Goal: Navigation & Orientation: Find specific page/section

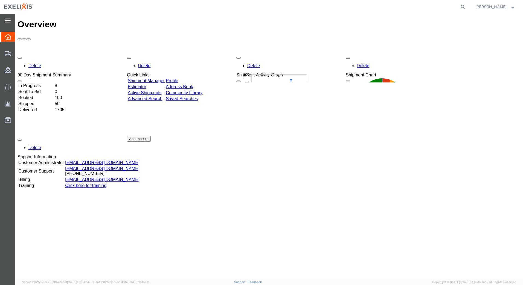
click at [8, 20] on icon at bounding box center [8, 21] width 6 height 4
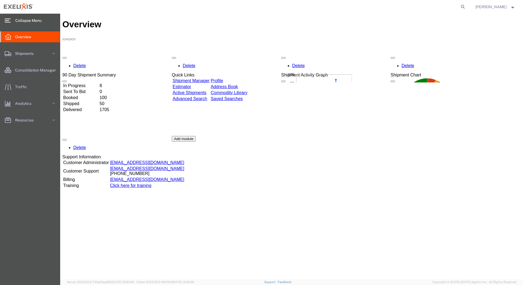
click at [238, 84] on link "Address Book" at bounding box center [223, 86] width 27 height 5
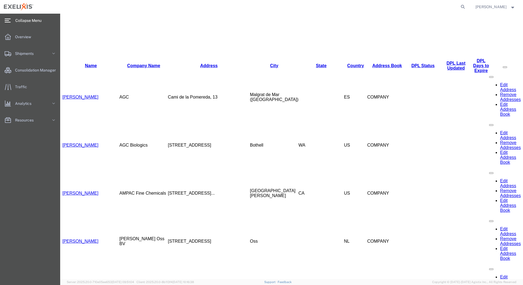
scroll to position [219, 0]
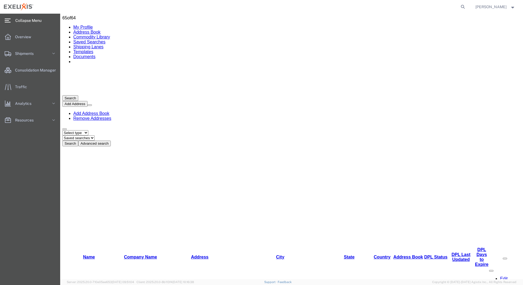
scroll to position [0, 0]
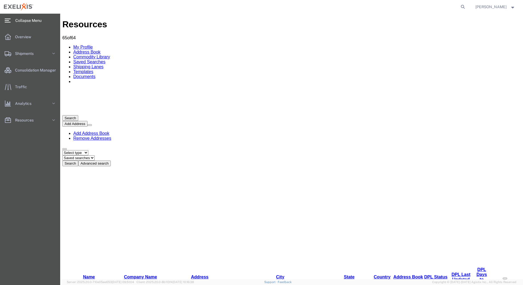
click at [136, 275] on link "Company Name" at bounding box center [140, 277] width 33 height 5
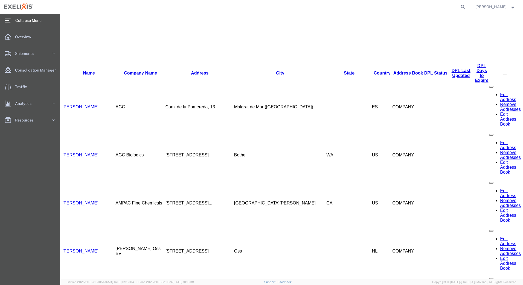
scroll to position [156, 0]
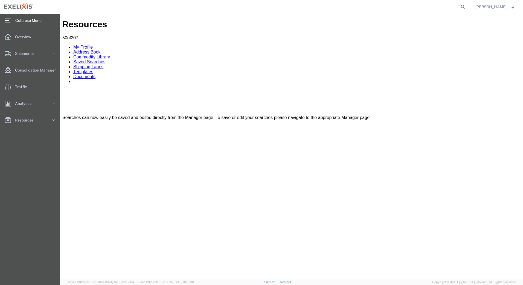
click at [103, 65] on link "Shipping Lanes" at bounding box center [88, 67] width 30 height 5
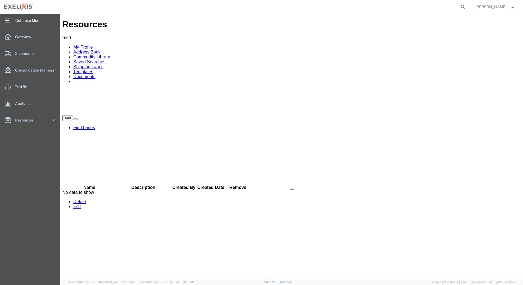
click at [93, 69] on link "Templates" at bounding box center [83, 71] width 20 height 5
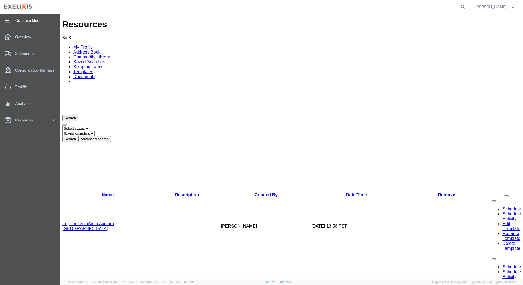
click at [92, 282] on link "Innomar to [GEOGRAPHIC_DATA]" at bounding box center [96, 284] width 68 height 5
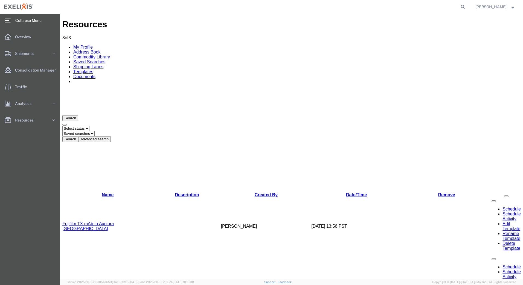
click at [95, 74] on link "Documents" at bounding box center [84, 76] width 22 height 5
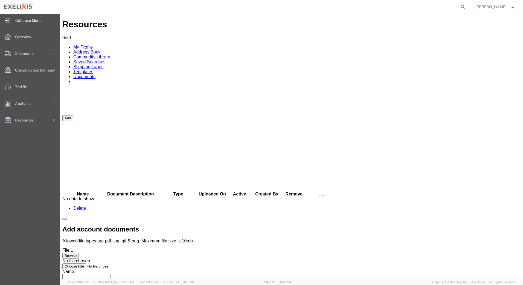
click at [103, 65] on link "Shipping Lanes" at bounding box center [88, 67] width 30 height 5
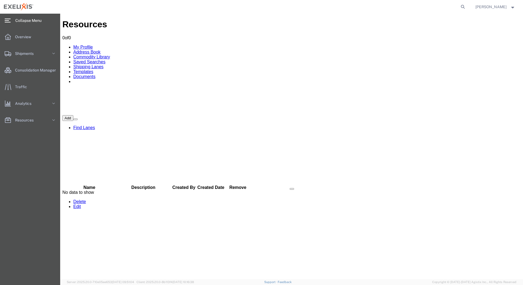
click at [105, 60] on link "Saved Searches" at bounding box center [89, 62] width 32 height 5
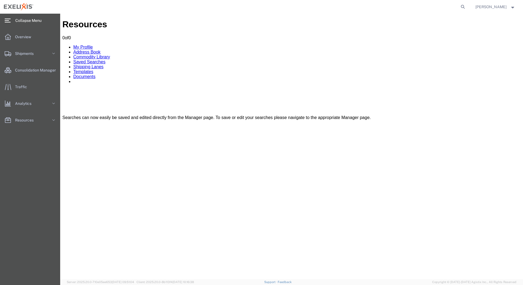
click at [110, 55] on link "Commodity Library" at bounding box center [91, 57] width 37 height 5
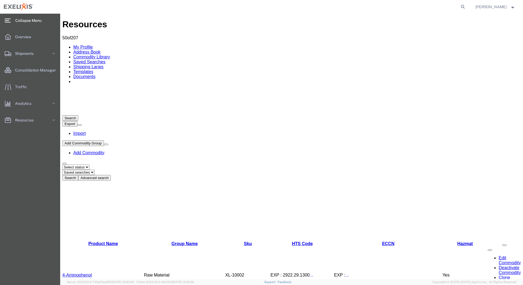
click at [101, 50] on link "Address Book" at bounding box center [86, 52] width 27 height 5
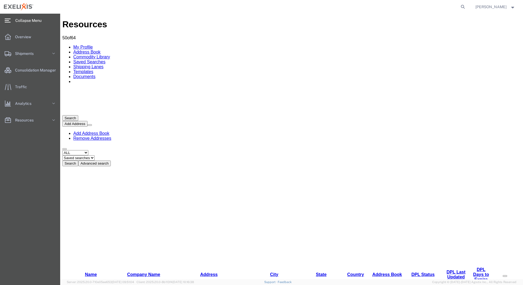
click at [84, 45] on link "My Profile" at bounding box center [82, 47] width 19 height 5
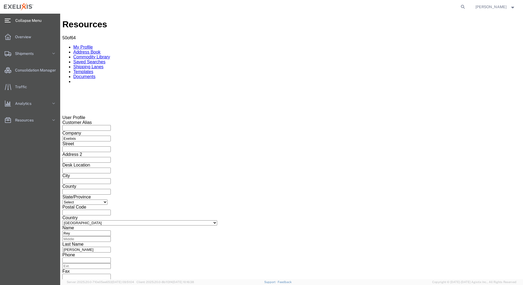
click at [11, 21] on div "main_menu Created with Sketch." at bounding box center [7, 21] width 15 height 14
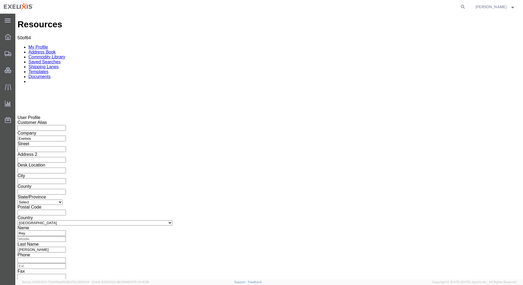
click at [63, 200] on select "Select [US_STATE] [US_STATE] [US_STATE] [US_STATE] Armed Forces Americas Armed …" at bounding box center [39, 202] width 45 height 5
select select "CA"
click at [63, 200] on select "Select [US_STATE] [US_STATE] [US_STATE] [US_STATE] Armed Forces Americas Armed …" at bounding box center [39, 202] width 45 height 5
click at [228, 157] on div "Customer Alias Company Exelixis Street Address 2 Desk Location City County Stat…" at bounding box center [268, 215] width 503 height 191
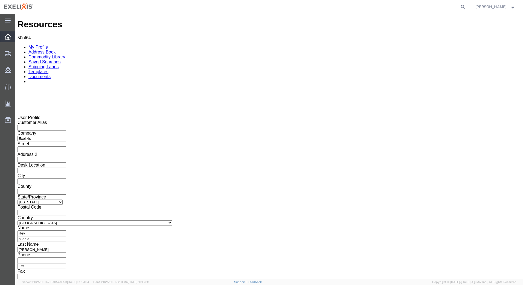
click at [7, 34] on icon at bounding box center [8, 37] width 6 height 6
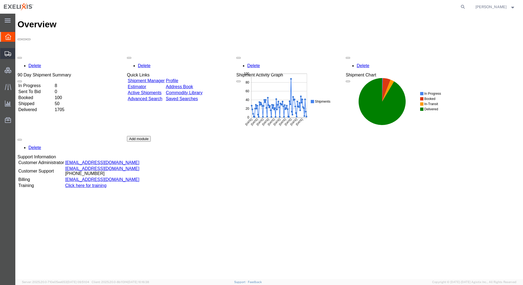
click at [8, 54] on icon at bounding box center [8, 53] width 7 height 5
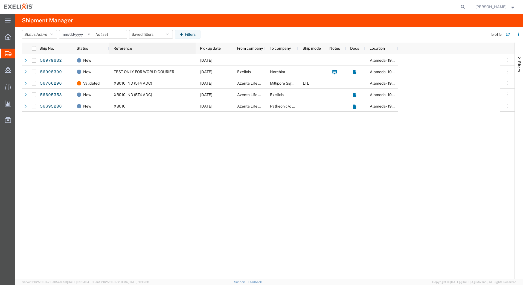
drag, startPoint x: 145, startPoint y: 49, endPoint x: 195, endPoint y: 50, distance: 50.6
click at [195, 50] on div at bounding box center [195, 48] width 2 height 11
click at [8, 71] on icon at bounding box center [8, 70] width 7 height 6
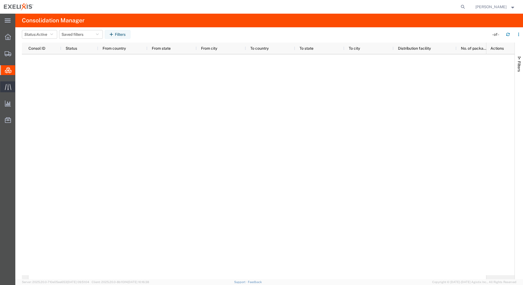
click at [5, 86] on icon at bounding box center [8, 87] width 6 height 6
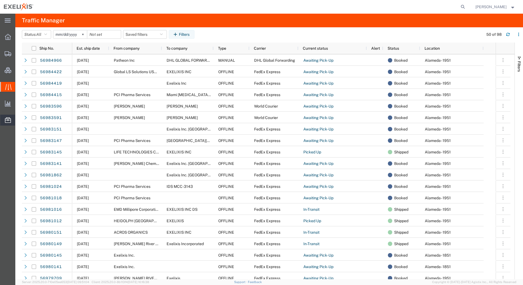
click at [0, 0] on span "Tags Manager" at bounding box center [0, 0] width 0 height 0
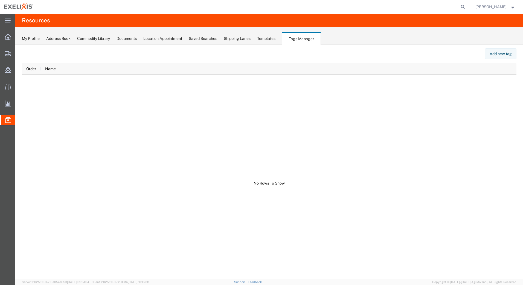
click at [0, 0] on span "Shipping Lanes" at bounding box center [0, 0] width 0 height 0
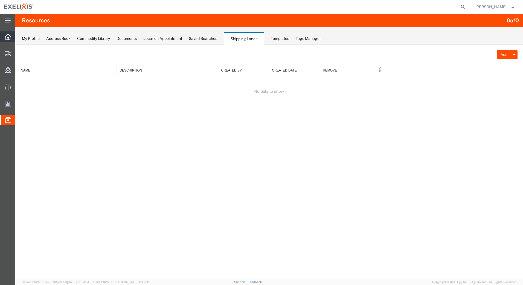
click at [6, 38] on icon at bounding box center [8, 37] width 6 height 6
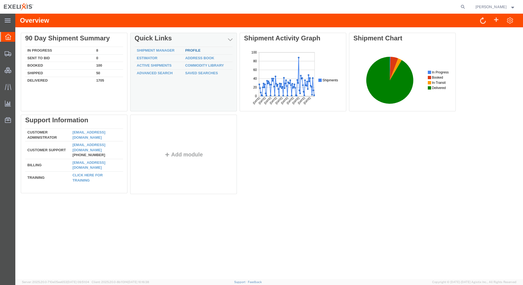
click at [190, 50] on div "Delete 90 Day Shipment Summary In Progress 8 Sent To Bid 0 Booked 100 Shipped 5…" at bounding box center [269, 115] width 496 height 164
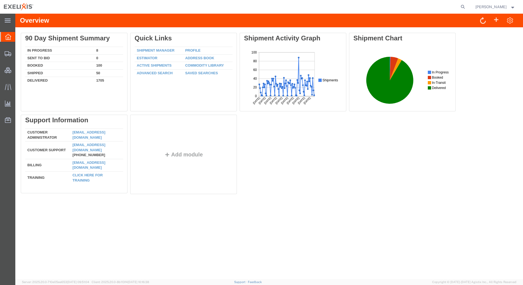
click at [195, 49] on link "Profile" at bounding box center [192, 50] width 15 height 4
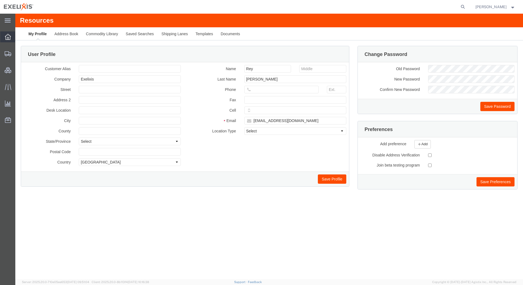
click at [7, 37] on icon at bounding box center [8, 37] width 6 height 6
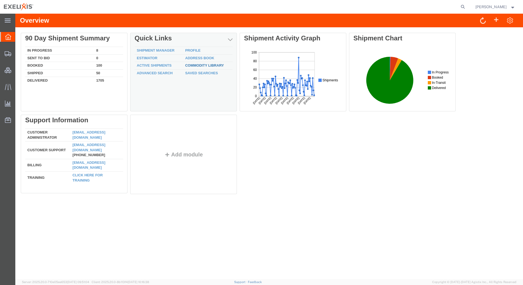
click at [193, 66] on div "Delete 90 Day Shipment Summary In Progress 8 Sent To Bid 0 Booked 100 Shipped 5…" at bounding box center [269, 115] width 496 height 164
click at [209, 63] on td "Commodity Library" at bounding box center [207, 66] width 49 height 8
click at [213, 65] on div "Delete 90 Day Shipment Summary In Progress 8 Sent To Bid 0 Booked 100 Shipped 5…" at bounding box center [269, 115] width 496 height 164
click at [197, 57] on div "Delete 90 Day Shipment Summary In Progress 8 Sent To Bid 0 Booked 100 Shipped 5…" at bounding box center [269, 115] width 496 height 164
click at [207, 58] on link "Address Book" at bounding box center [199, 58] width 29 height 4
